Goal: Information Seeking & Learning: Learn about a topic

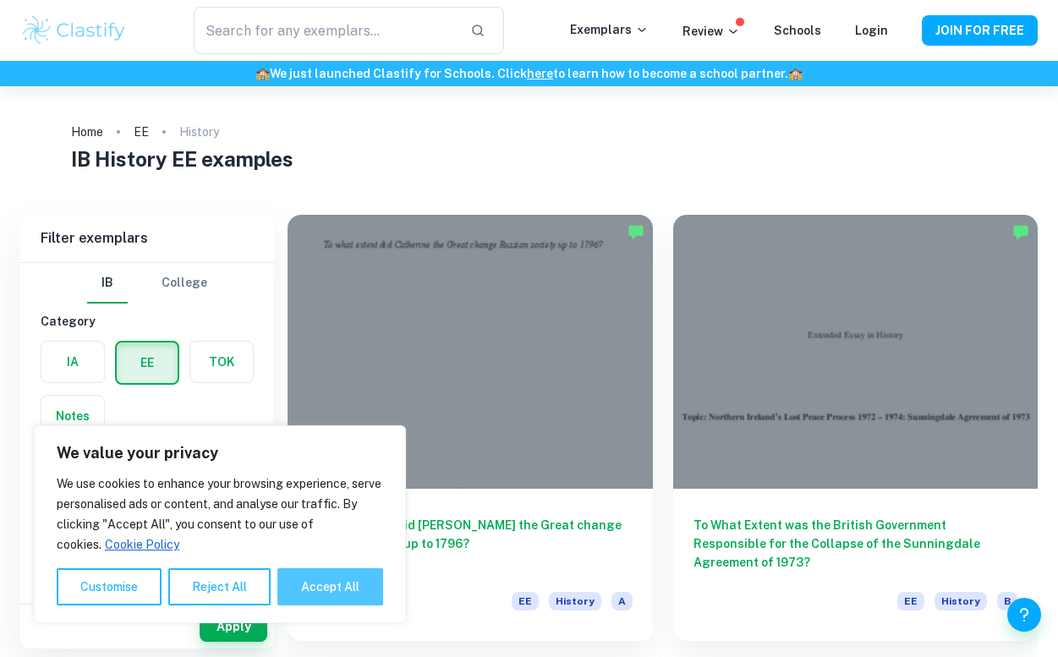
click at [339, 582] on button "Accept All" at bounding box center [330, 586] width 106 height 37
checkbox input "true"
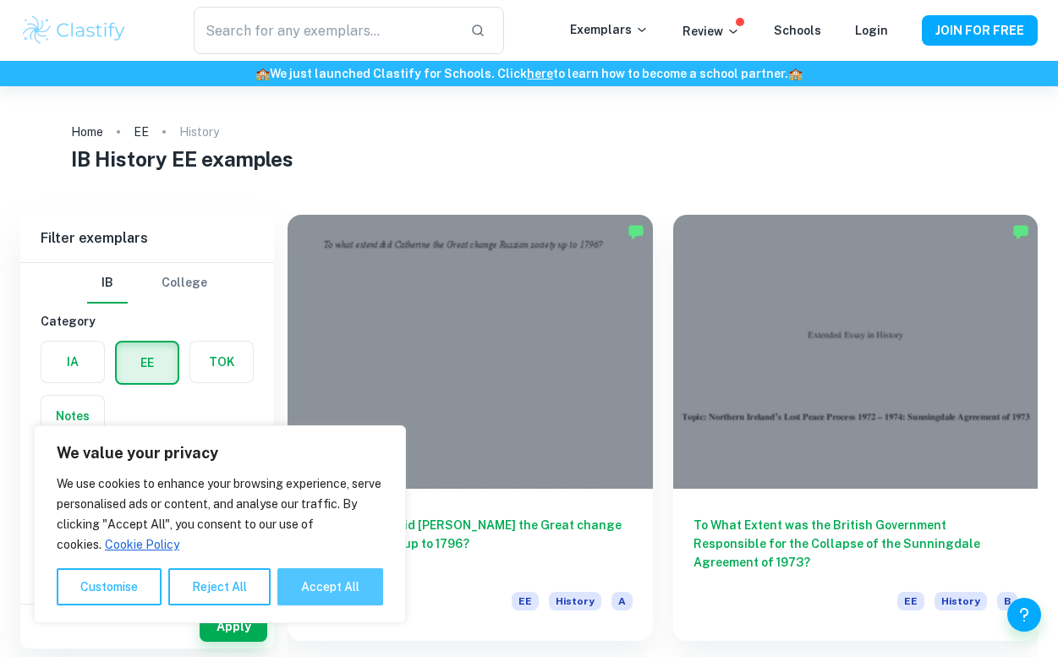
checkbox input "true"
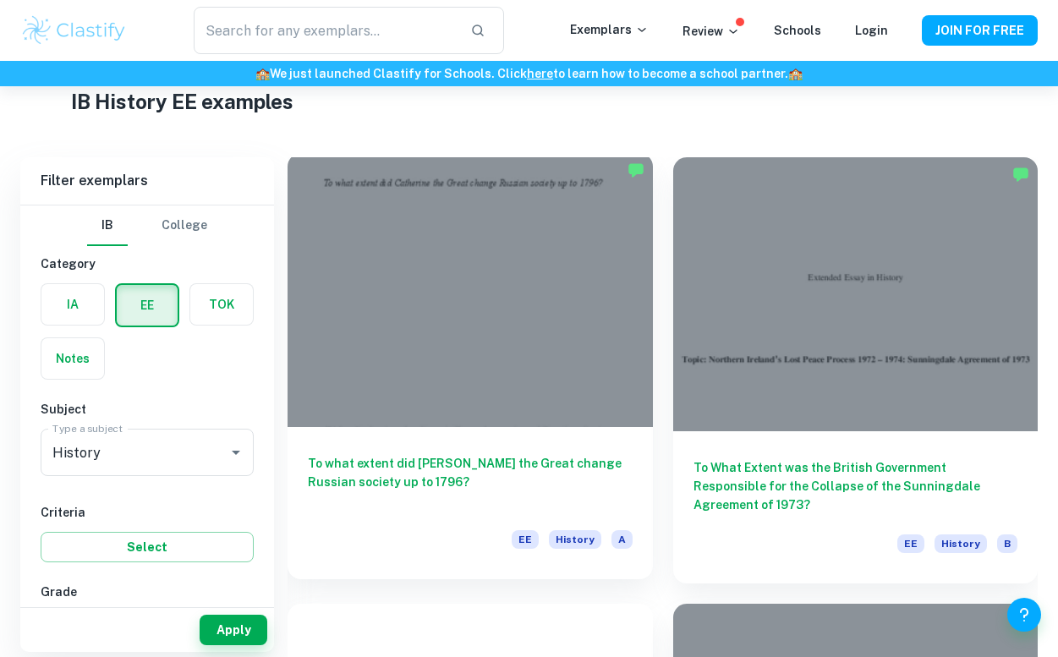
scroll to position [61, 0]
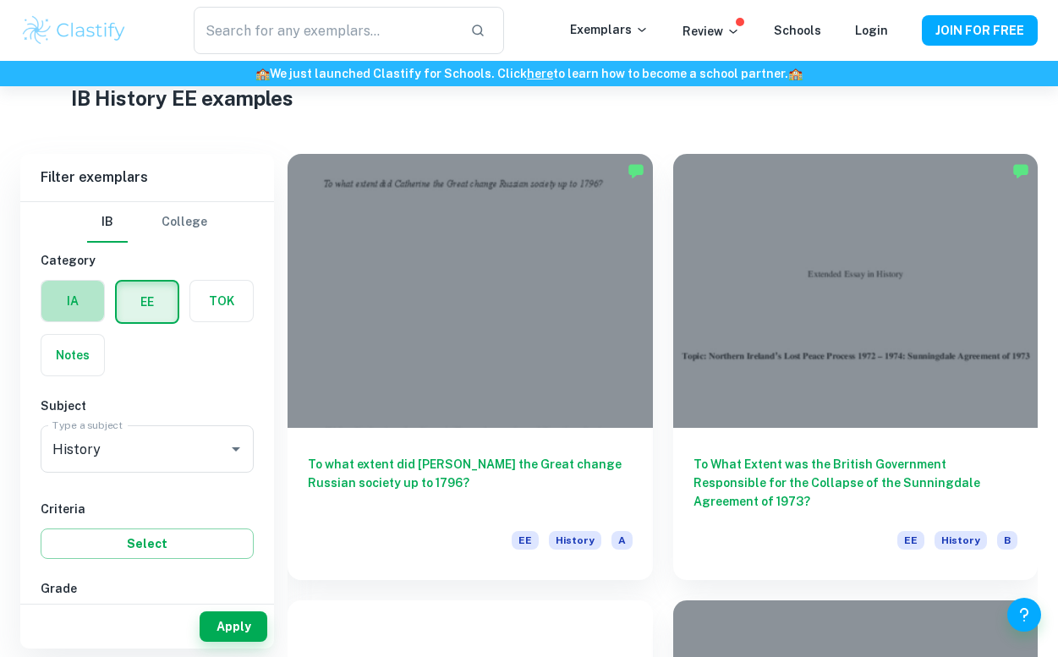
click at [84, 298] on label "button" at bounding box center [72, 301] width 63 height 41
click at [0, 0] on input "radio" at bounding box center [0, 0] width 0 height 0
click at [134, 305] on label "button" at bounding box center [147, 301] width 63 height 41
click at [0, 0] on input "radio" at bounding box center [0, 0] width 0 height 0
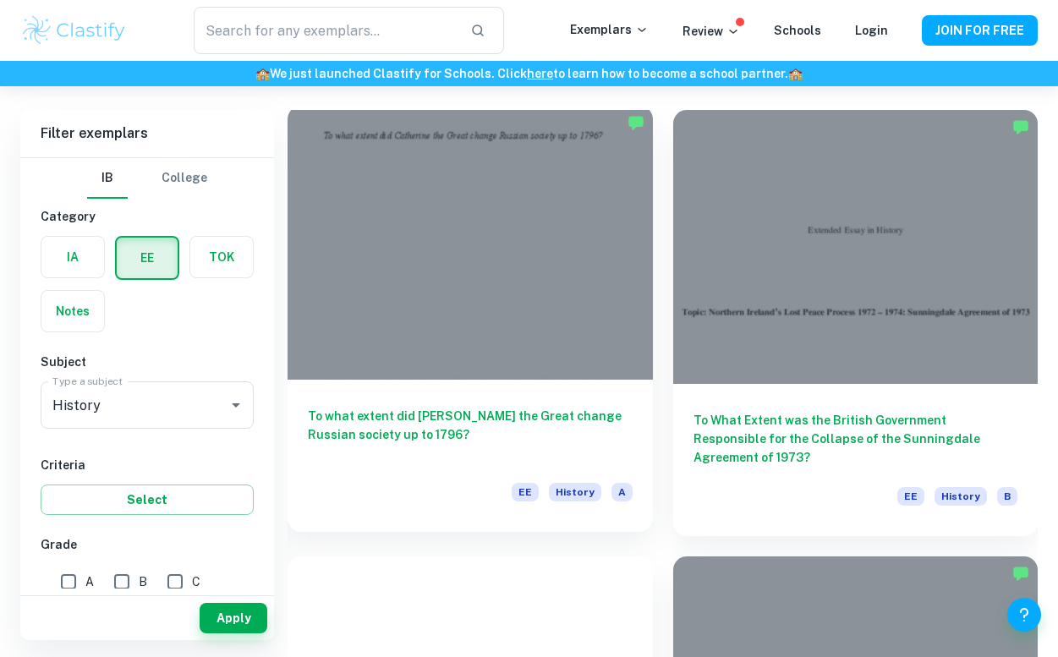
scroll to position [111, 0]
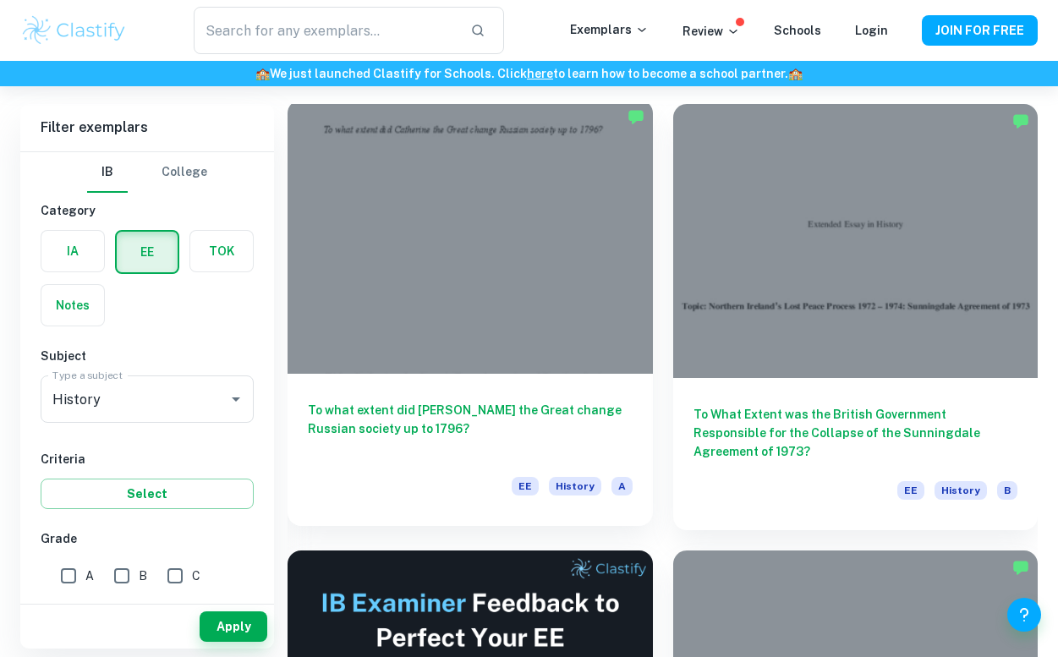
click at [445, 412] on h6 "To what extent did [PERSON_NAME] the Great change Russian society up to 1796?" at bounding box center [470, 429] width 325 height 56
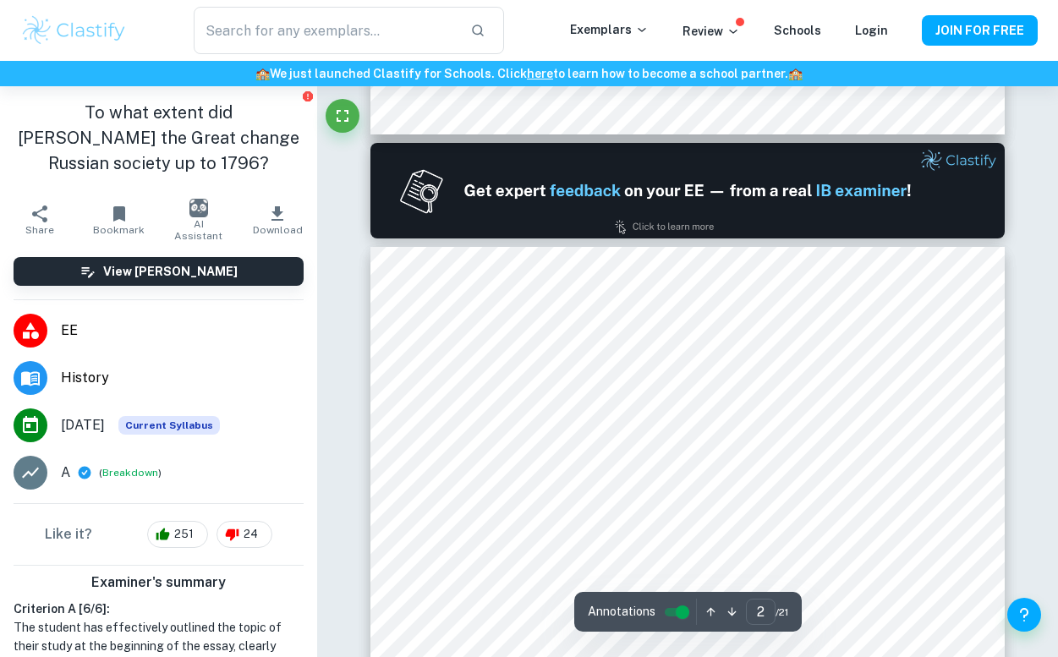
scroll to position [913, 0]
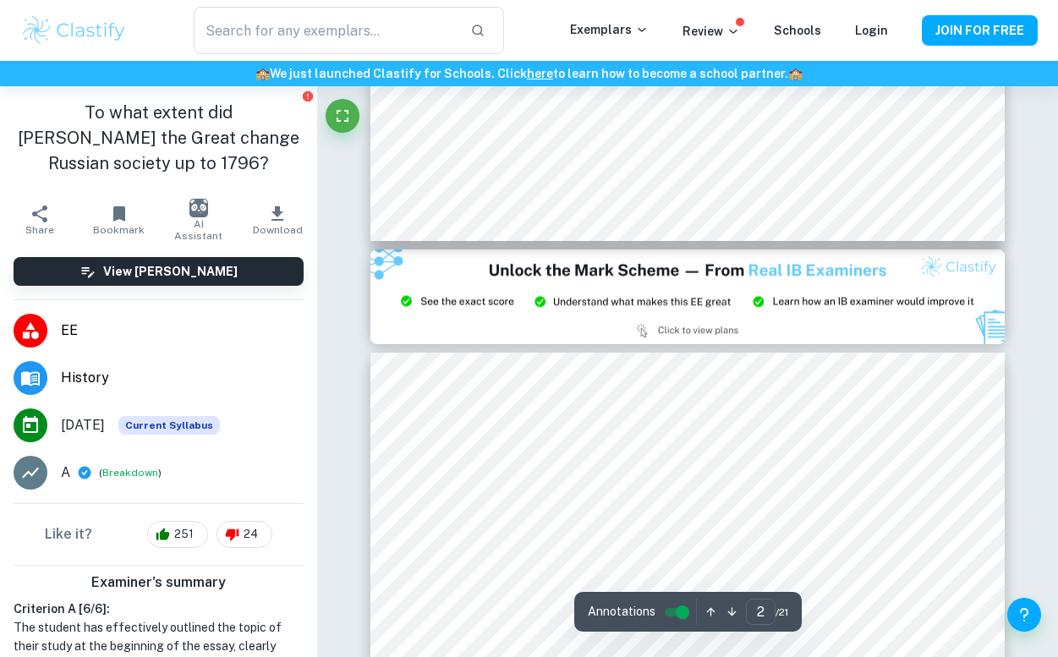
type input "3"
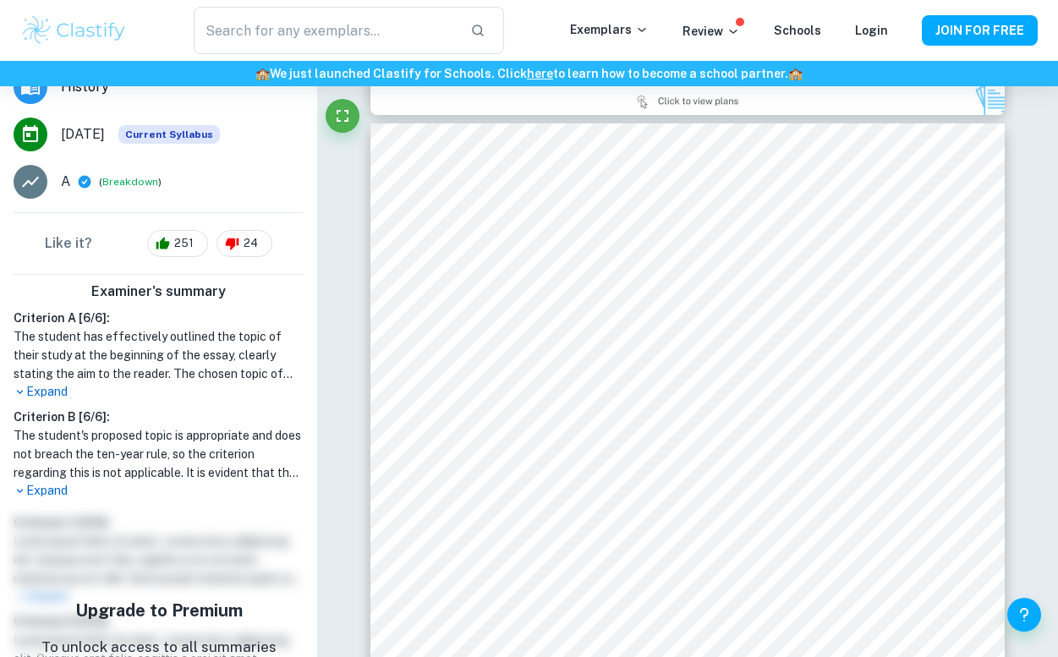
scroll to position [298, 0]
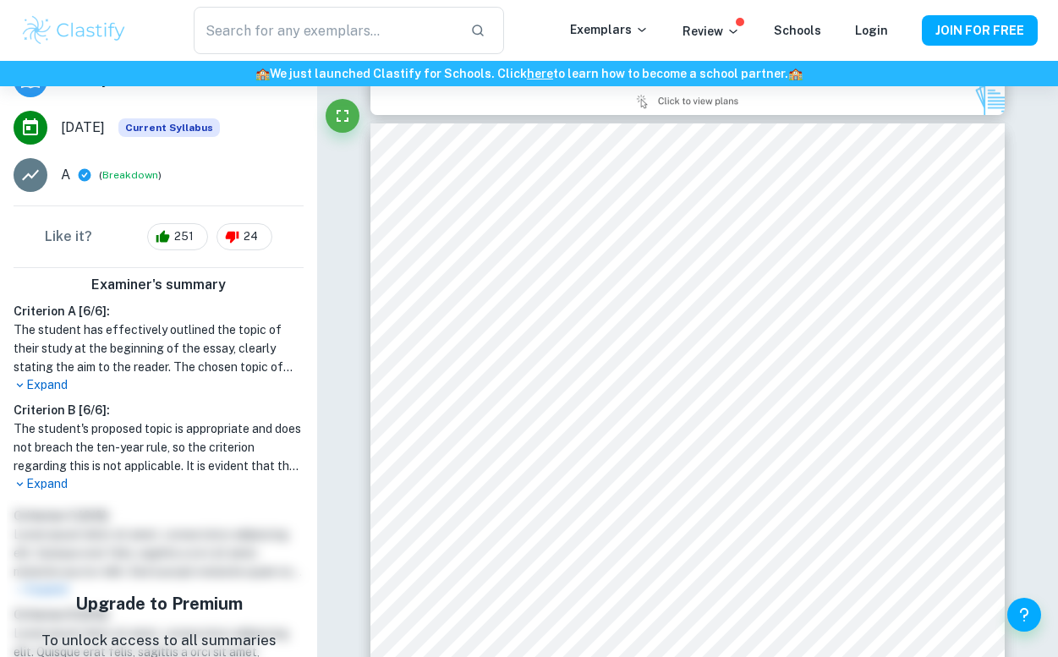
click at [38, 487] on p "Expand" at bounding box center [159, 484] width 290 height 18
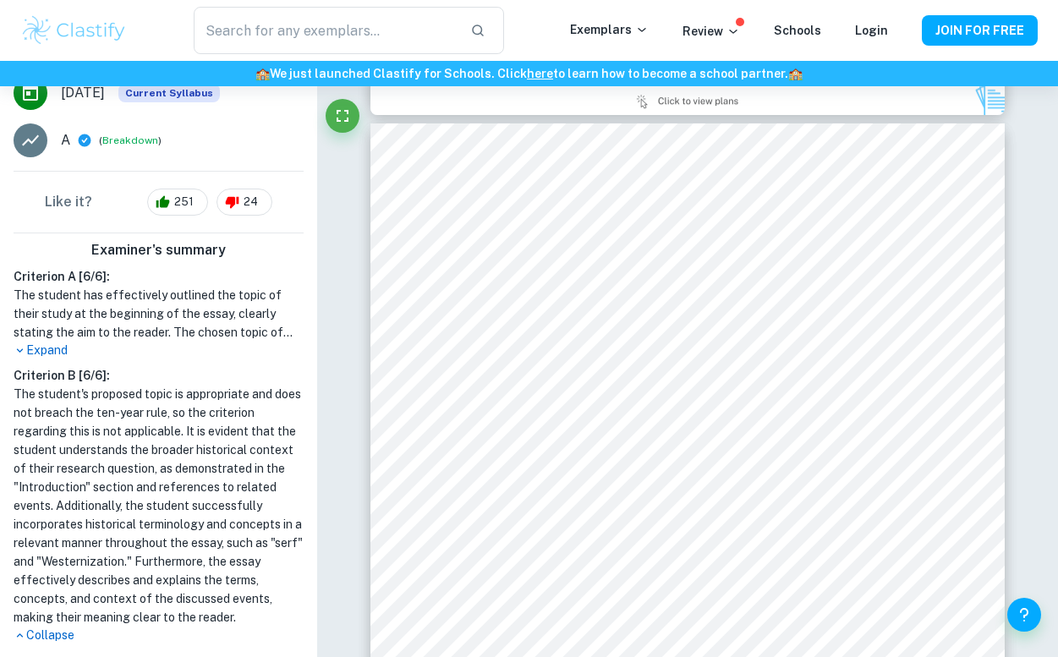
scroll to position [327, 0]
